Goal: Task Accomplishment & Management: Complete application form

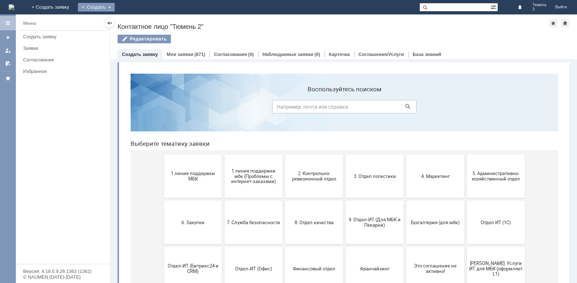
click at [115, 5] on div "Создать" at bounding box center [96, 7] width 37 height 9
click at [134, 21] on link "Заявка" at bounding box center [106, 21] width 55 height 9
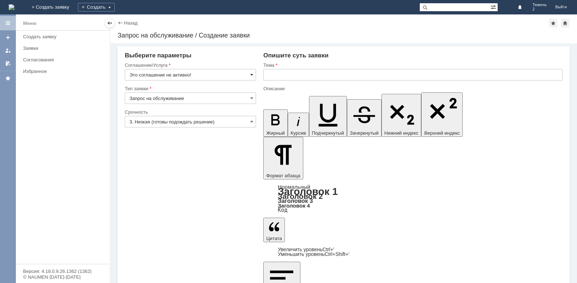
click at [250, 74] on span at bounding box center [251, 75] width 3 height 6
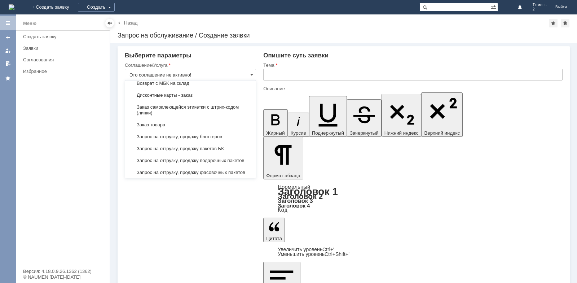
scroll to position [231, 0]
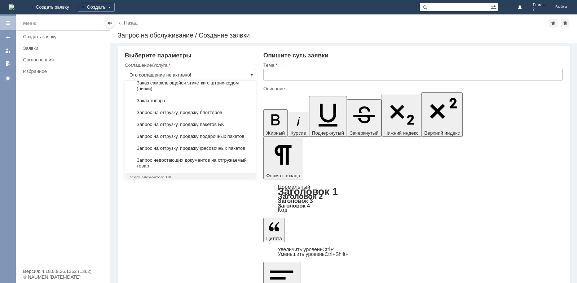
click at [252, 74] on span at bounding box center [251, 75] width 3 height 6
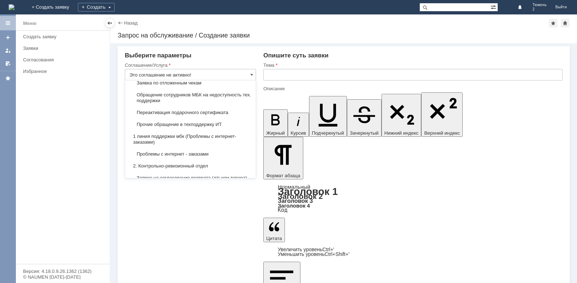
scroll to position [43, 0]
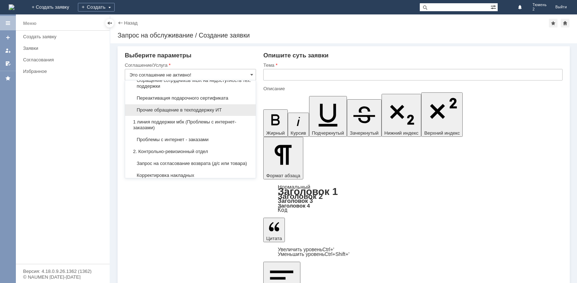
click at [196, 109] on span "Прочие обращение в техподдержку ИТ" at bounding box center [191, 110] width 122 height 6
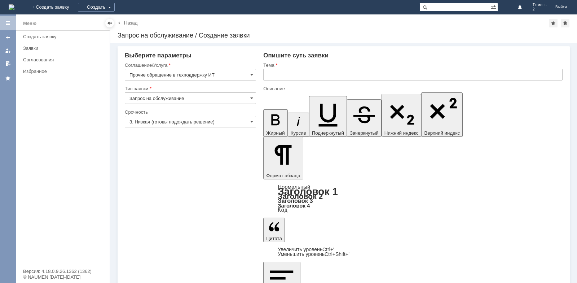
type input "Прочие обращение в техподдержку ИТ"
click at [251, 121] on span at bounding box center [251, 122] width 3 height 6
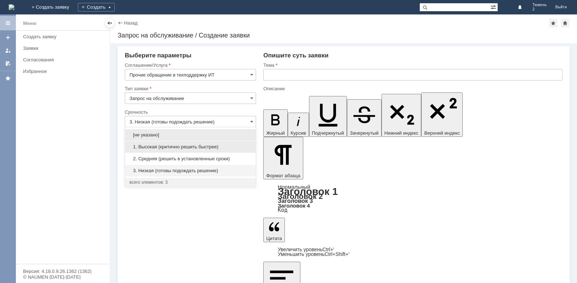
click at [210, 145] on span "1. Высокая (критично решить быстрее)" at bounding box center [191, 147] width 122 height 6
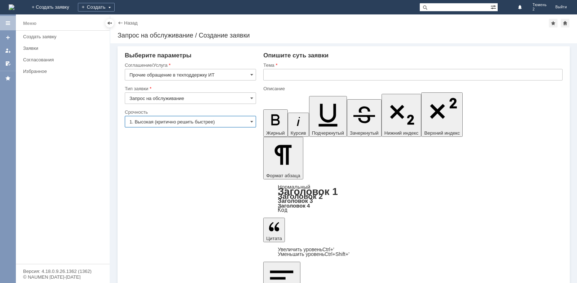
type input "1. Высокая (критично решить быстрее)"
click at [272, 73] on input "text" at bounding box center [413, 75] width 300 height 12
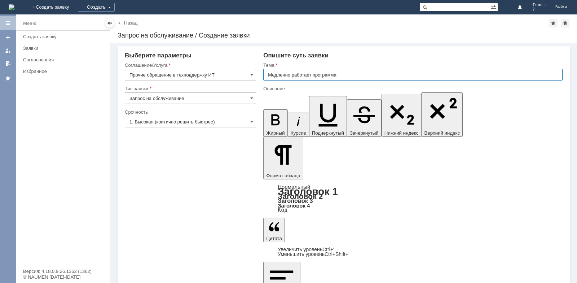
type input "Медленно работает программа"
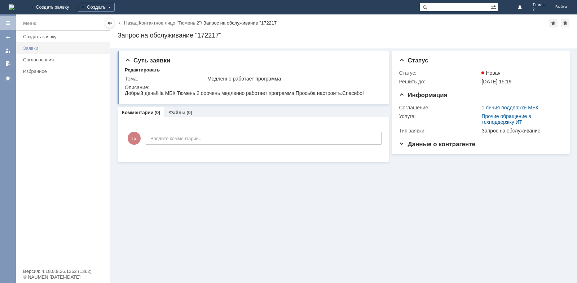
click at [40, 47] on div "Заявки" at bounding box center [64, 47] width 82 height 5
